Goal: Use online tool/utility: Use online tool/utility

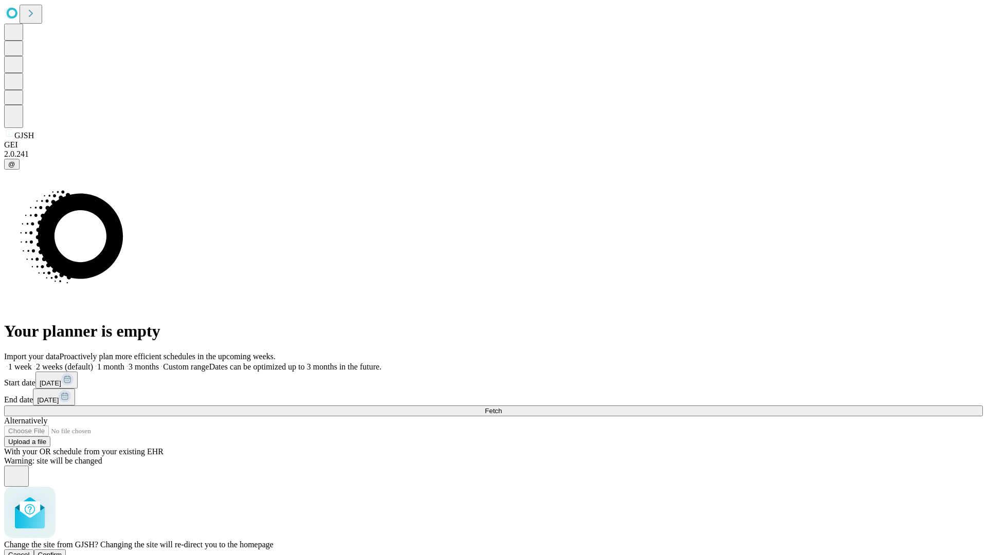
click at [62, 551] on span "Confirm" at bounding box center [50, 555] width 24 height 8
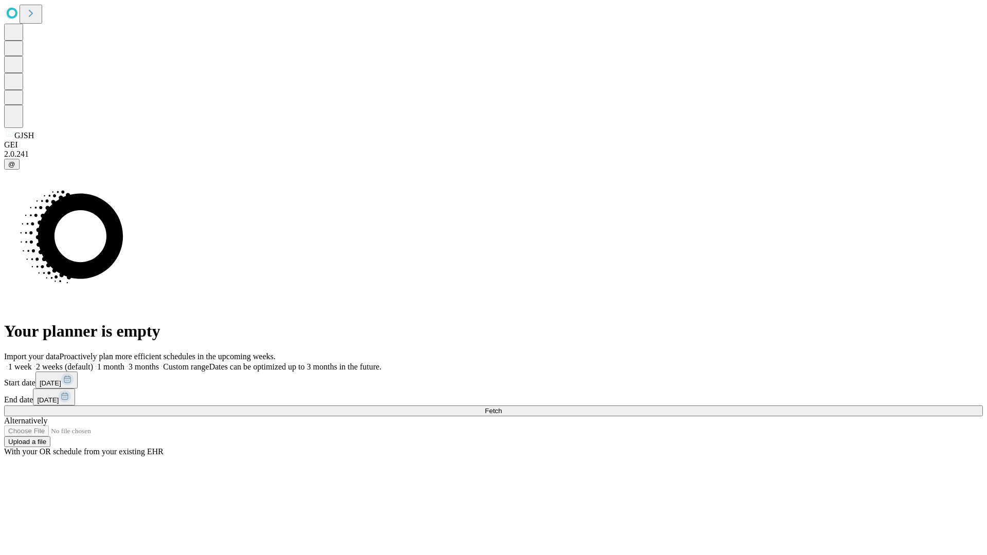
click at [32, 362] on label "1 week" at bounding box center [18, 366] width 28 height 9
click at [502, 407] on span "Fetch" at bounding box center [493, 411] width 17 height 8
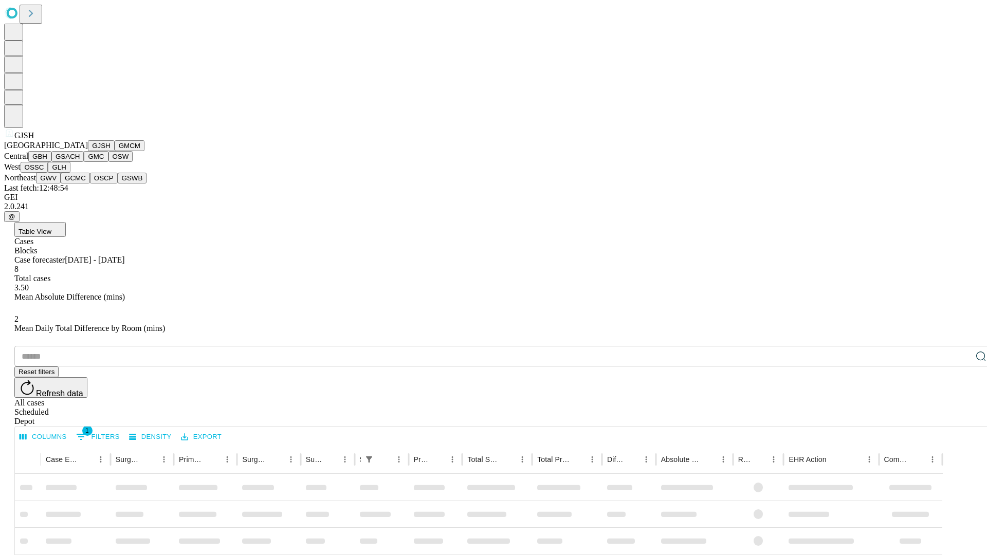
click at [115, 151] on button "GMCM" at bounding box center [130, 145] width 30 height 11
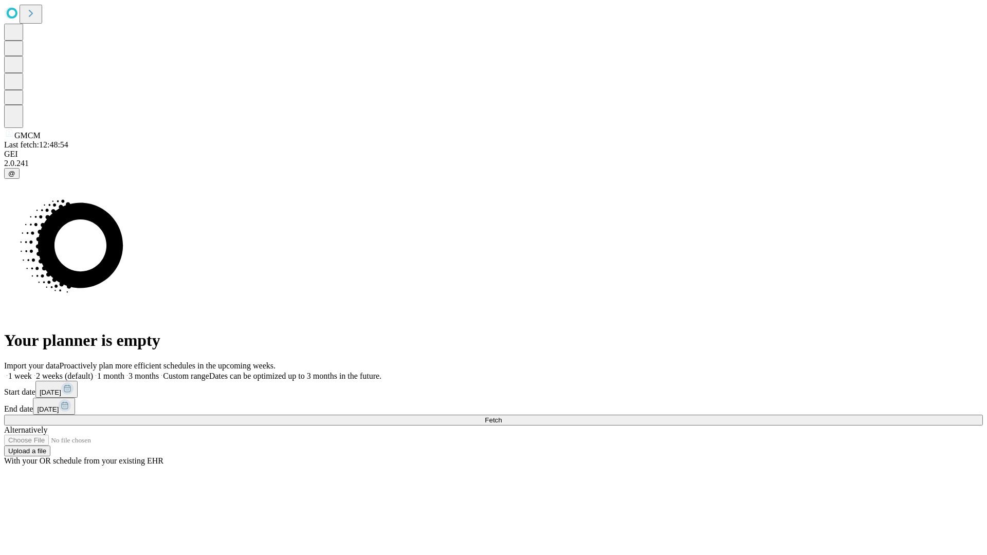
click at [32, 372] on label "1 week" at bounding box center [18, 376] width 28 height 9
click at [502, 416] on span "Fetch" at bounding box center [493, 420] width 17 height 8
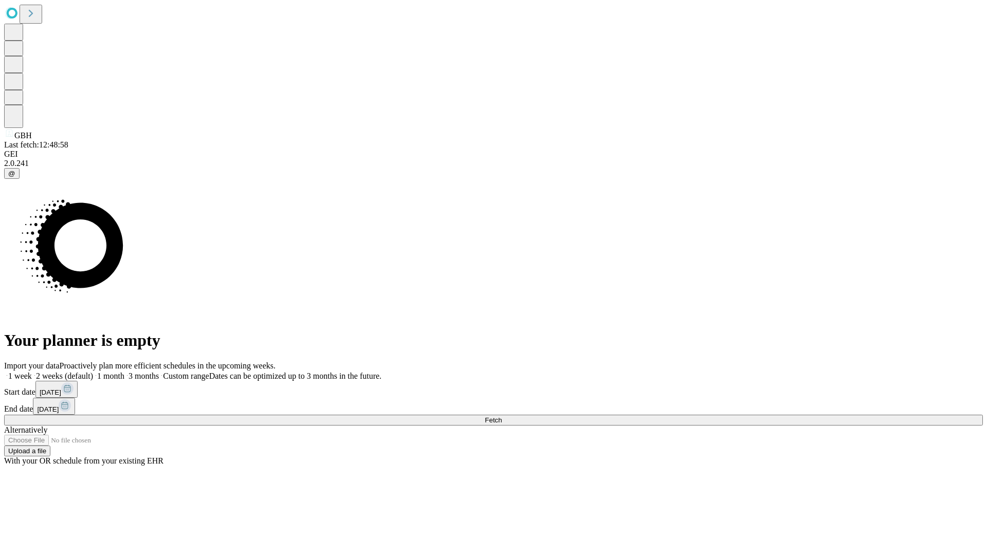
click at [32, 372] on label "1 week" at bounding box center [18, 376] width 28 height 9
click at [502, 416] on span "Fetch" at bounding box center [493, 420] width 17 height 8
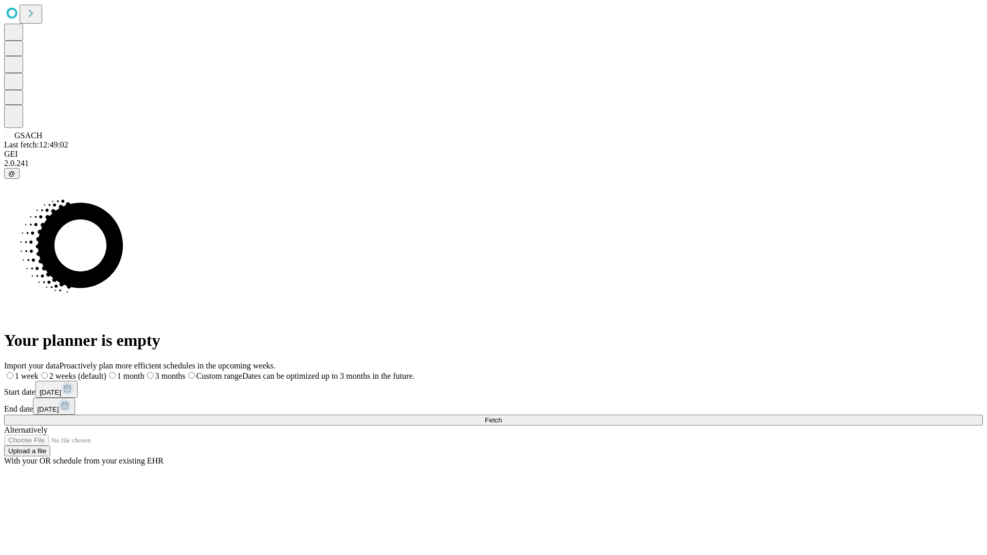
click at [39, 372] on label "1 week" at bounding box center [21, 376] width 34 height 9
click at [502, 416] on span "Fetch" at bounding box center [493, 420] width 17 height 8
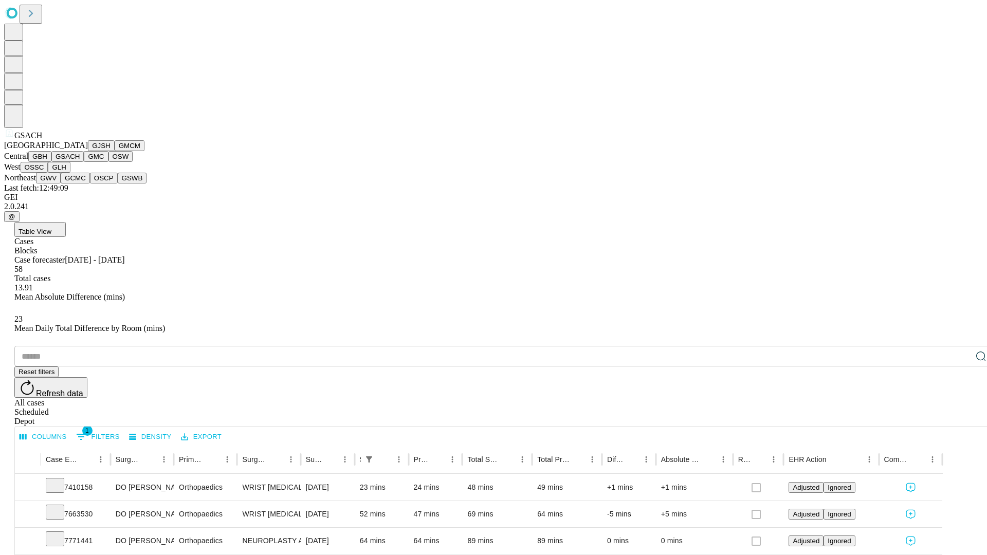
click at [84, 162] on button "GMC" at bounding box center [96, 156] width 24 height 11
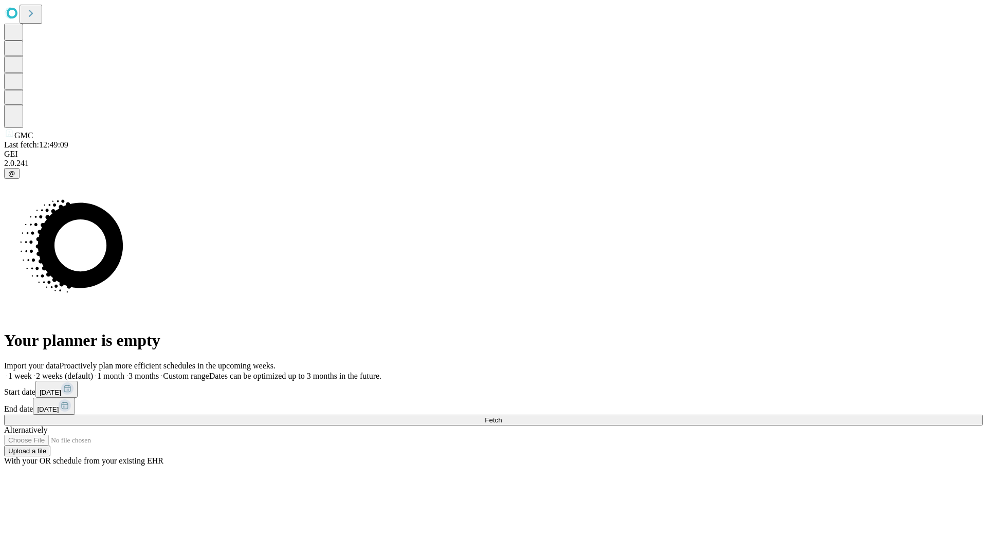
click at [32, 372] on label "1 week" at bounding box center [18, 376] width 28 height 9
click at [502, 416] on span "Fetch" at bounding box center [493, 420] width 17 height 8
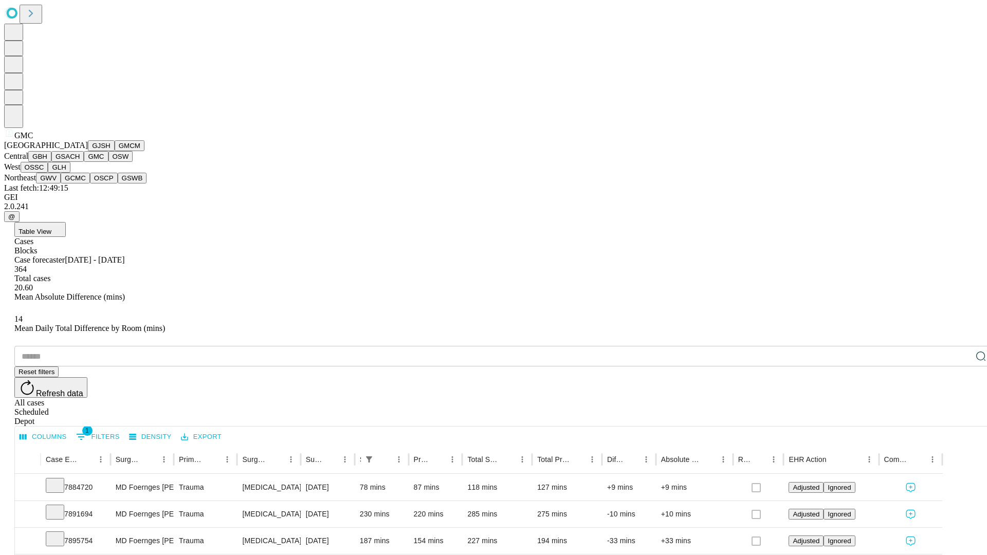
click at [108, 162] on button "OSW" at bounding box center [120, 156] width 25 height 11
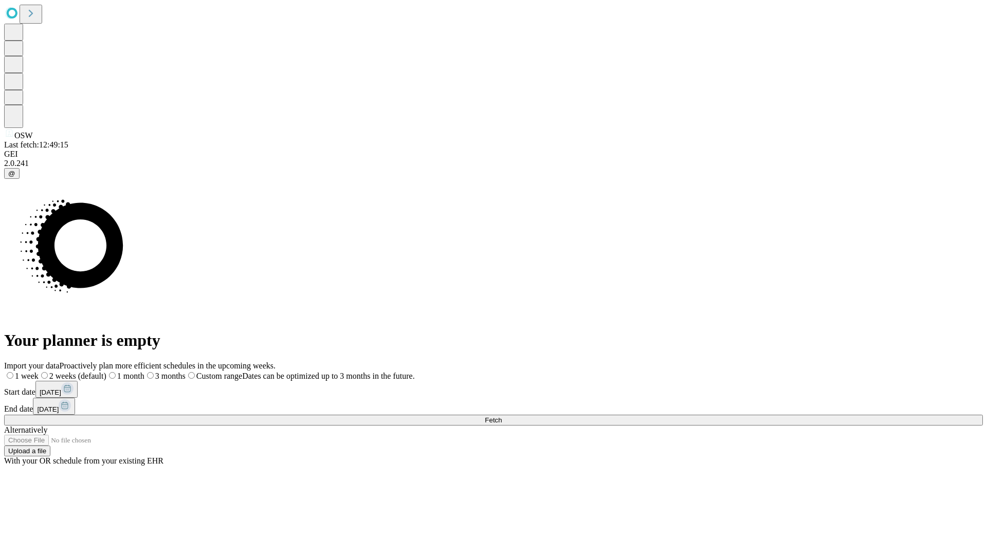
click at [39, 372] on label "1 week" at bounding box center [21, 376] width 34 height 9
click at [502, 416] on span "Fetch" at bounding box center [493, 420] width 17 height 8
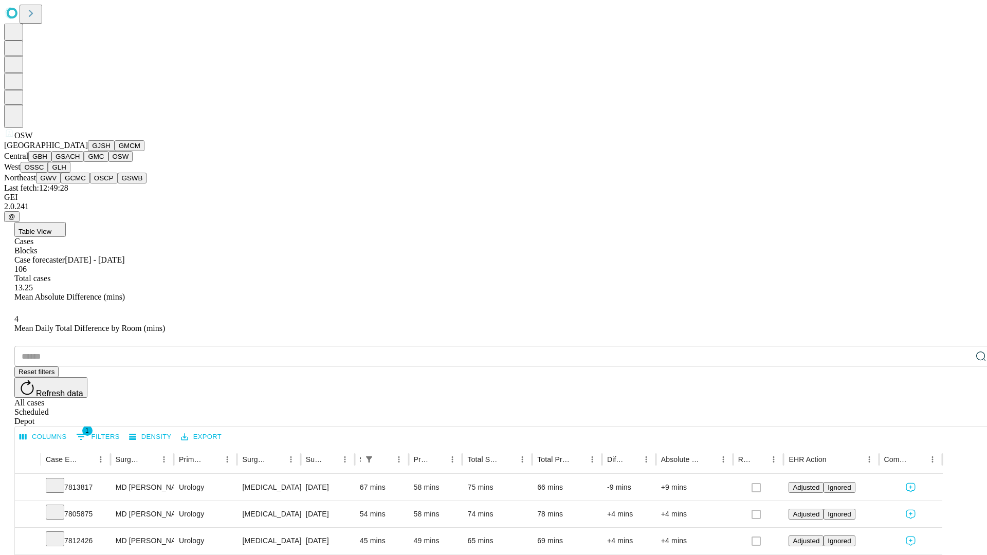
click at [48, 173] on button "OSSC" at bounding box center [35, 167] width 28 height 11
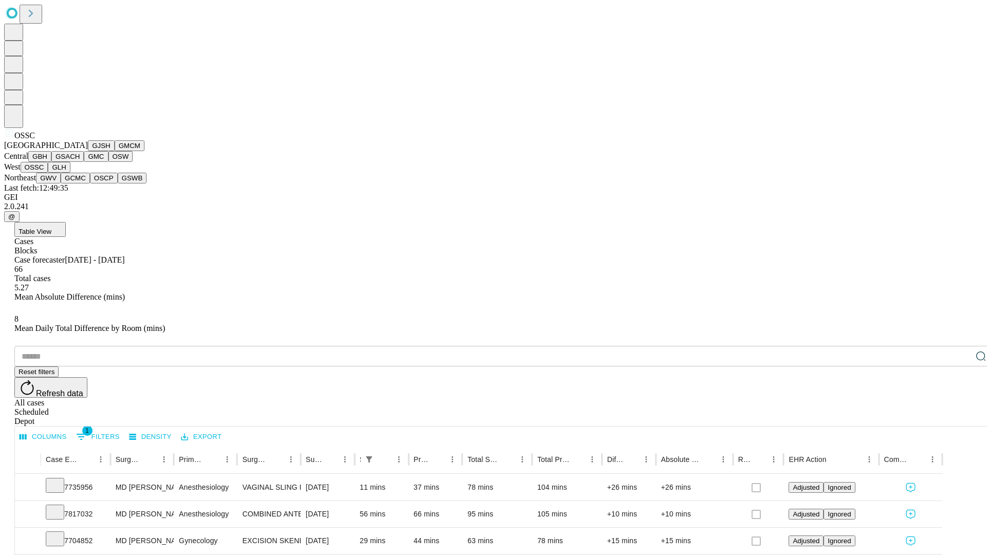
click at [70, 173] on button "GLH" at bounding box center [59, 167] width 22 height 11
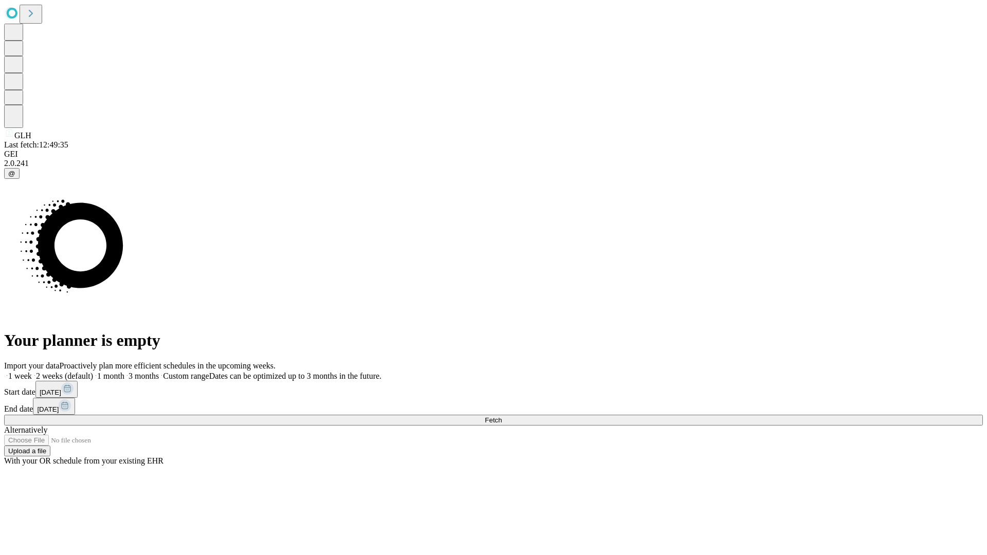
click at [32, 372] on label "1 week" at bounding box center [18, 376] width 28 height 9
click at [502, 416] on span "Fetch" at bounding box center [493, 420] width 17 height 8
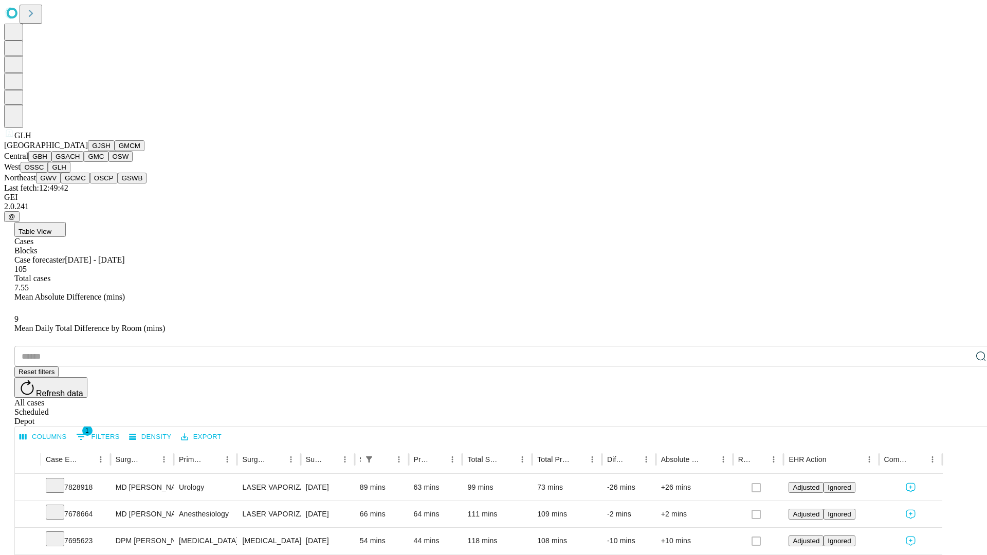
click at [61, 184] on button "GWV" at bounding box center [48, 178] width 25 height 11
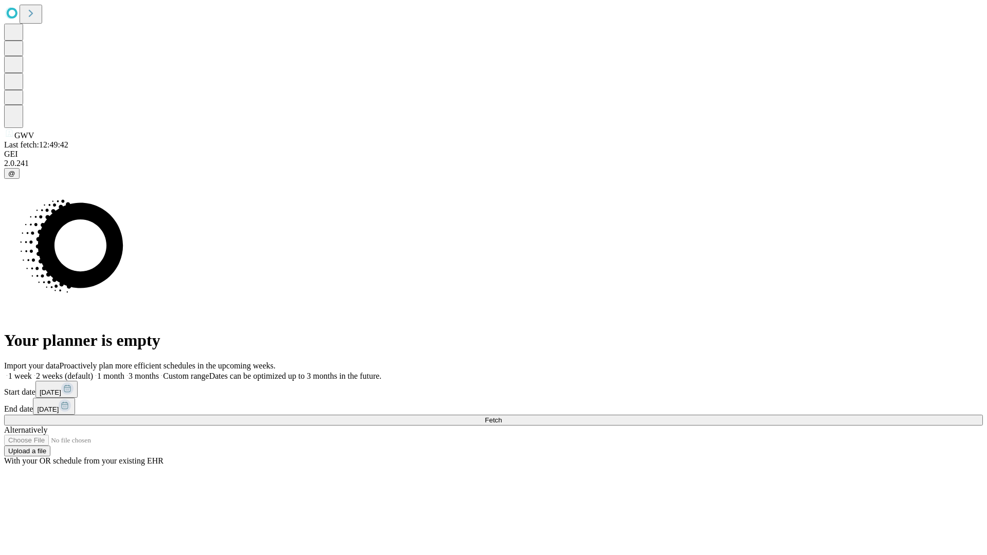
click at [32, 372] on label "1 week" at bounding box center [18, 376] width 28 height 9
click at [502, 416] on span "Fetch" at bounding box center [493, 420] width 17 height 8
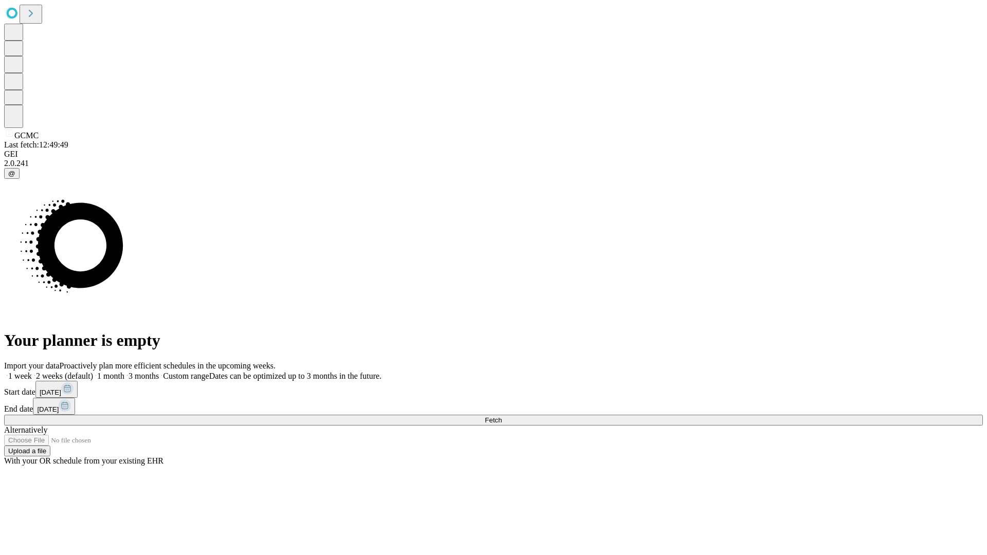
click at [32, 372] on label "1 week" at bounding box center [18, 376] width 28 height 9
click at [502, 416] on span "Fetch" at bounding box center [493, 420] width 17 height 8
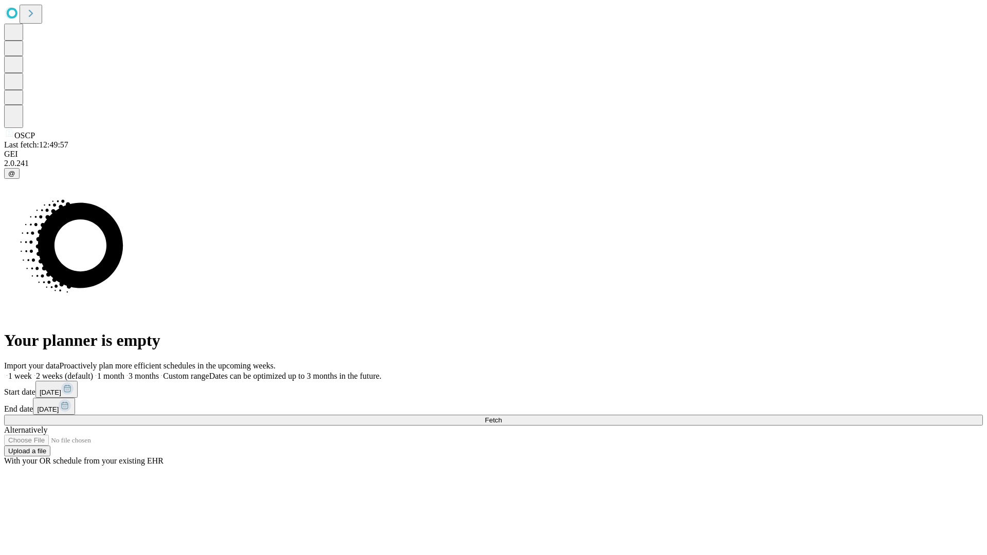
click at [32, 372] on label "1 week" at bounding box center [18, 376] width 28 height 9
click at [502, 416] on span "Fetch" at bounding box center [493, 420] width 17 height 8
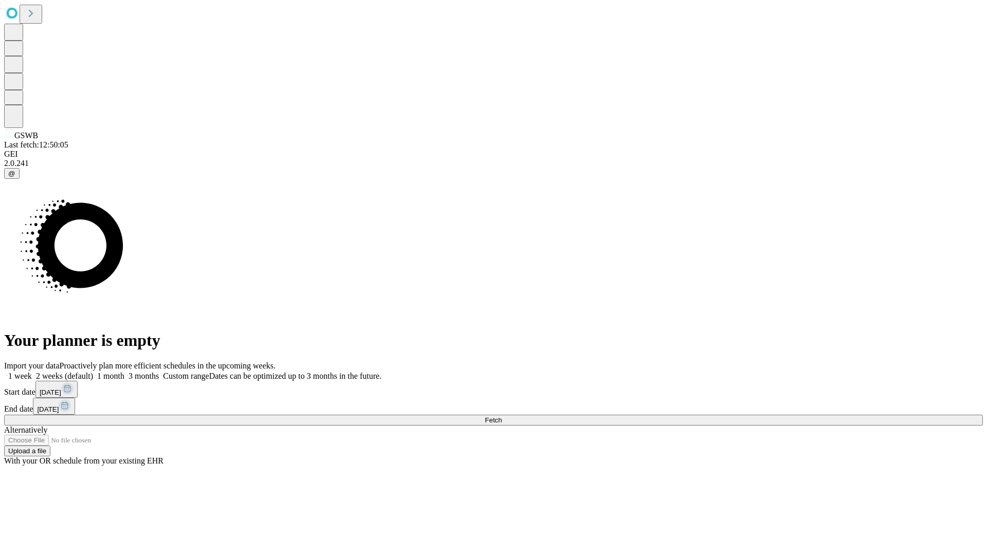
click at [32, 372] on label "1 week" at bounding box center [18, 376] width 28 height 9
click at [502, 416] on span "Fetch" at bounding box center [493, 420] width 17 height 8
